Goal: Transaction & Acquisition: Download file/media

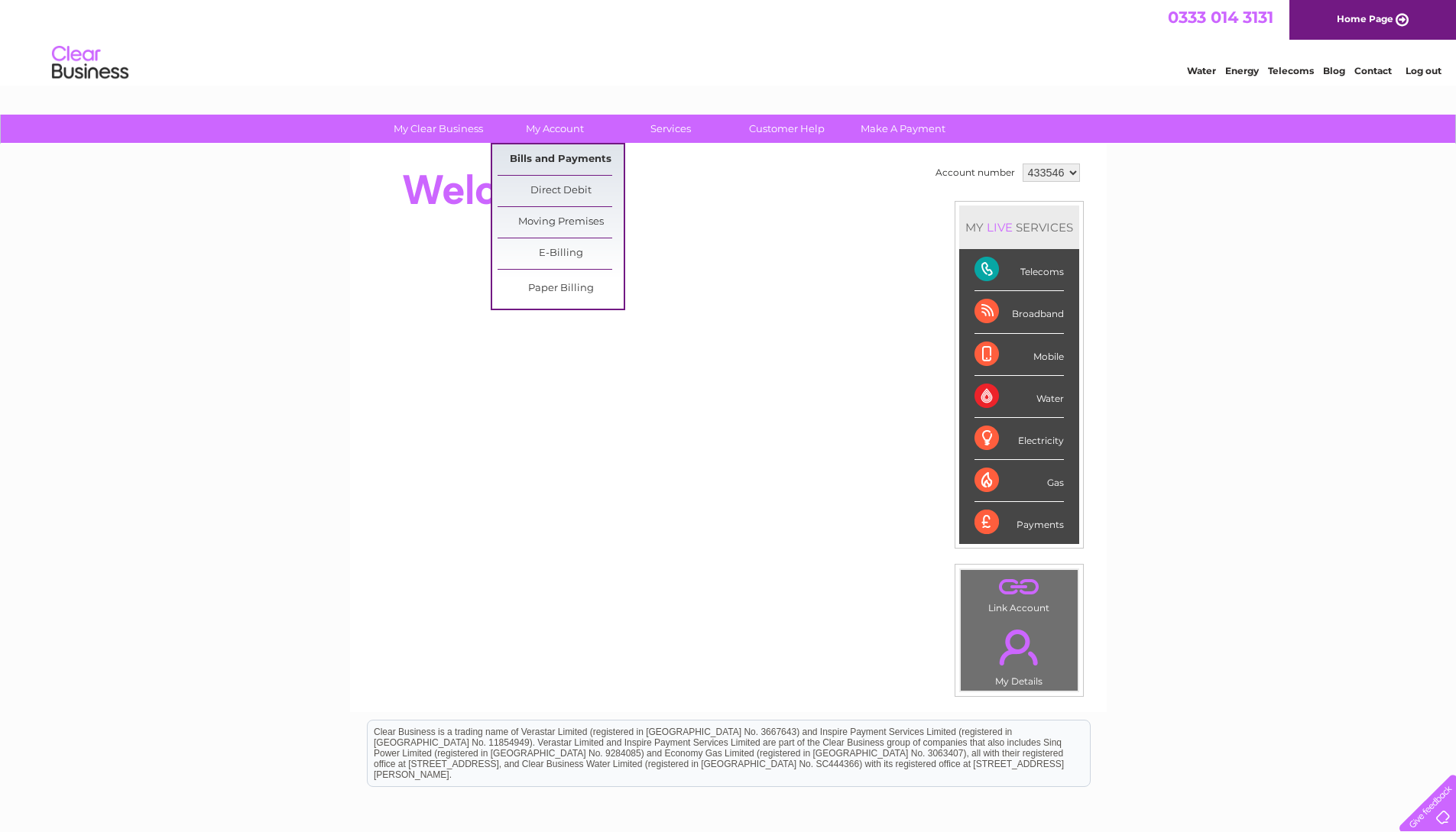
click at [576, 158] on link "Bills and Payments" at bounding box center [560, 160] width 126 height 30
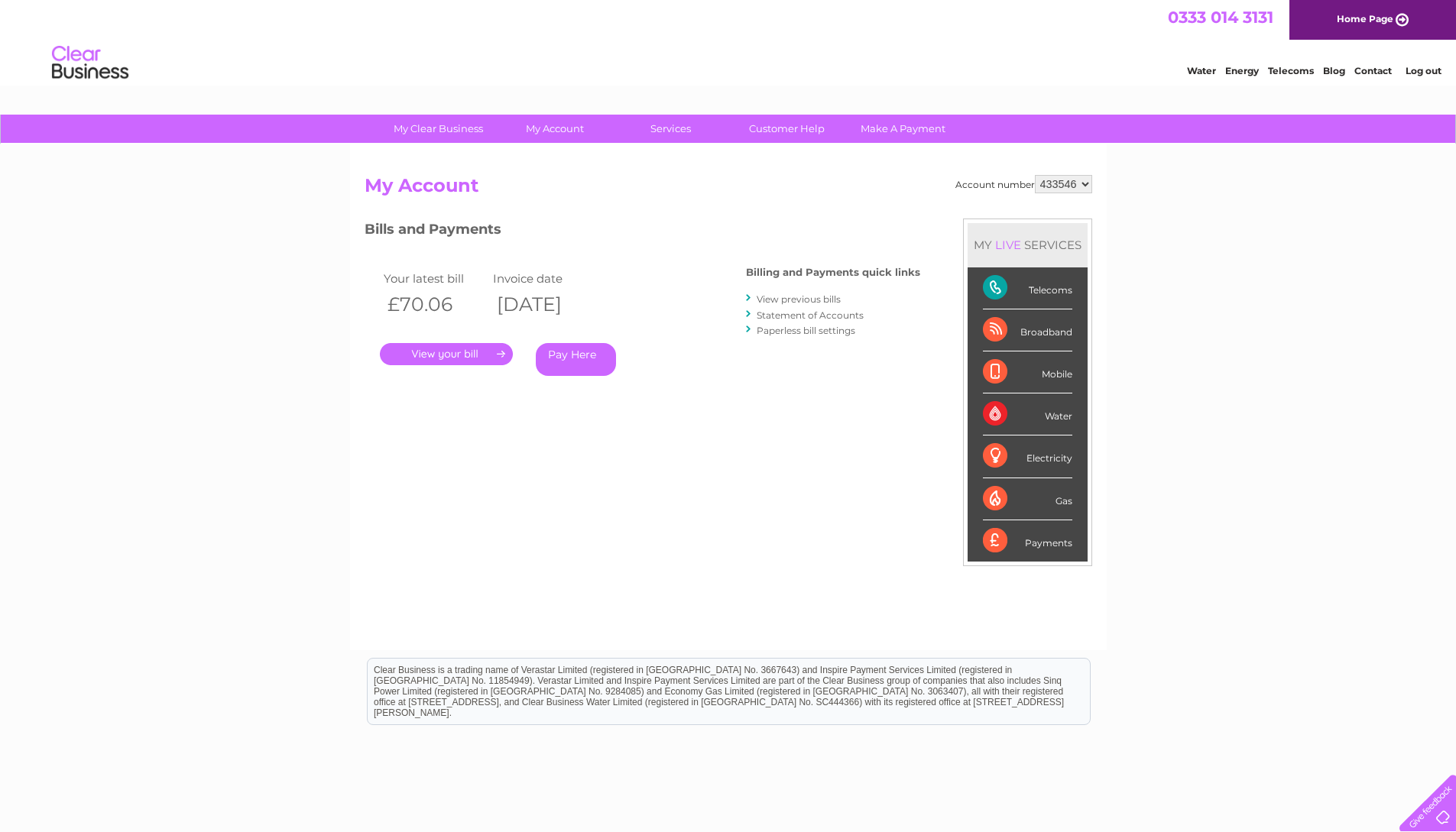
click at [779, 300] on link "View previous bills" at bounding box center [799, 299] width 84 height 12
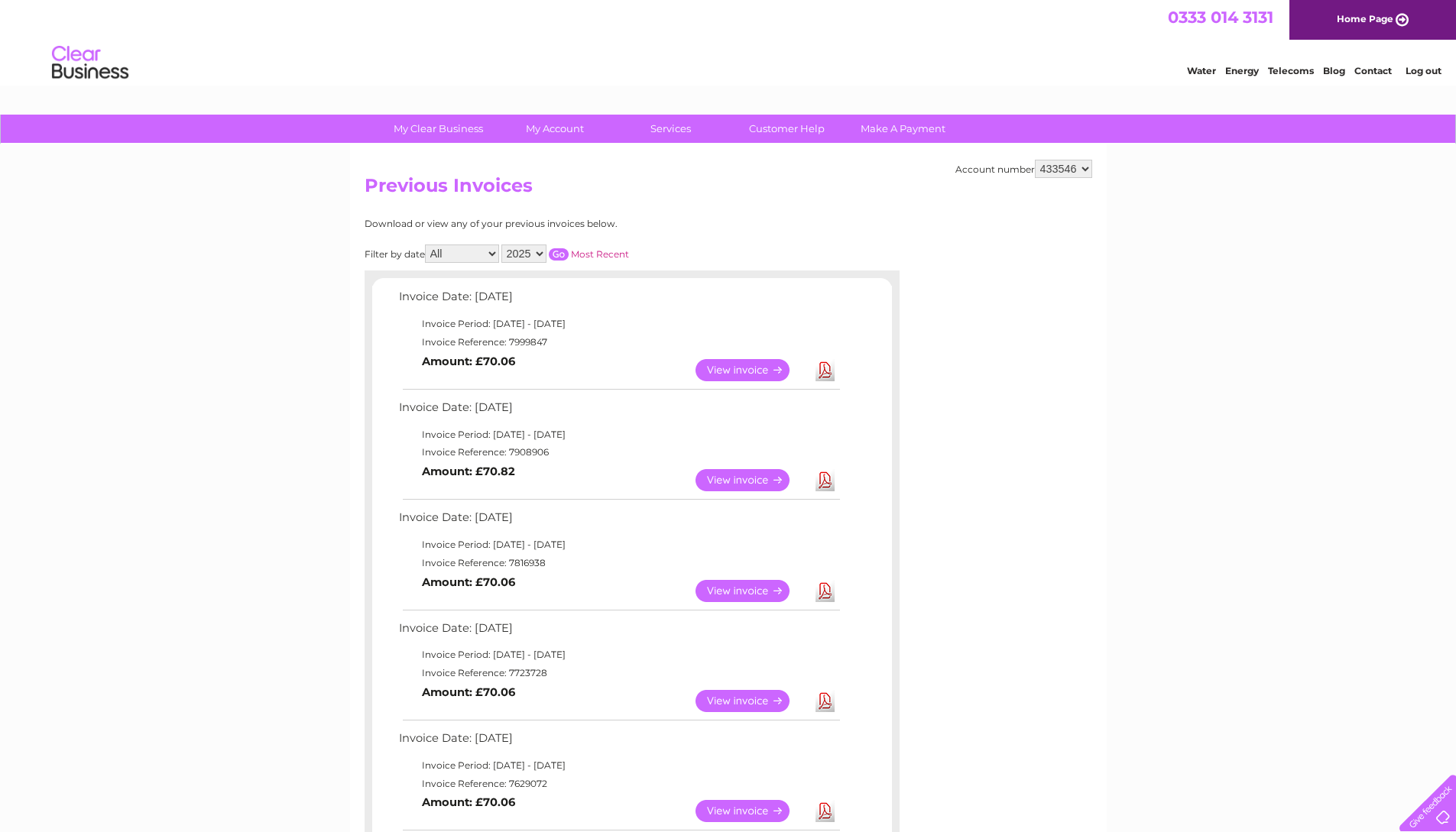
click at [820, 370] on link "Download" at bounding box center [824, 370] width 19 height 22
